Goal: Transaction & Acquisition: Download file/media

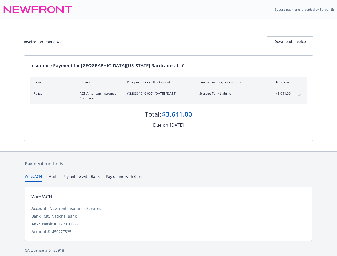
click at [170, 128] on div "[DATE]" at bounding box center [177, 125] width 14 height 7
click at [290, 42] on div "Download Invoice" at bounding box center [290, 42] width 47 height 10
